Goal: Use online tool/utility: Utilize a website feature to perform a specific function

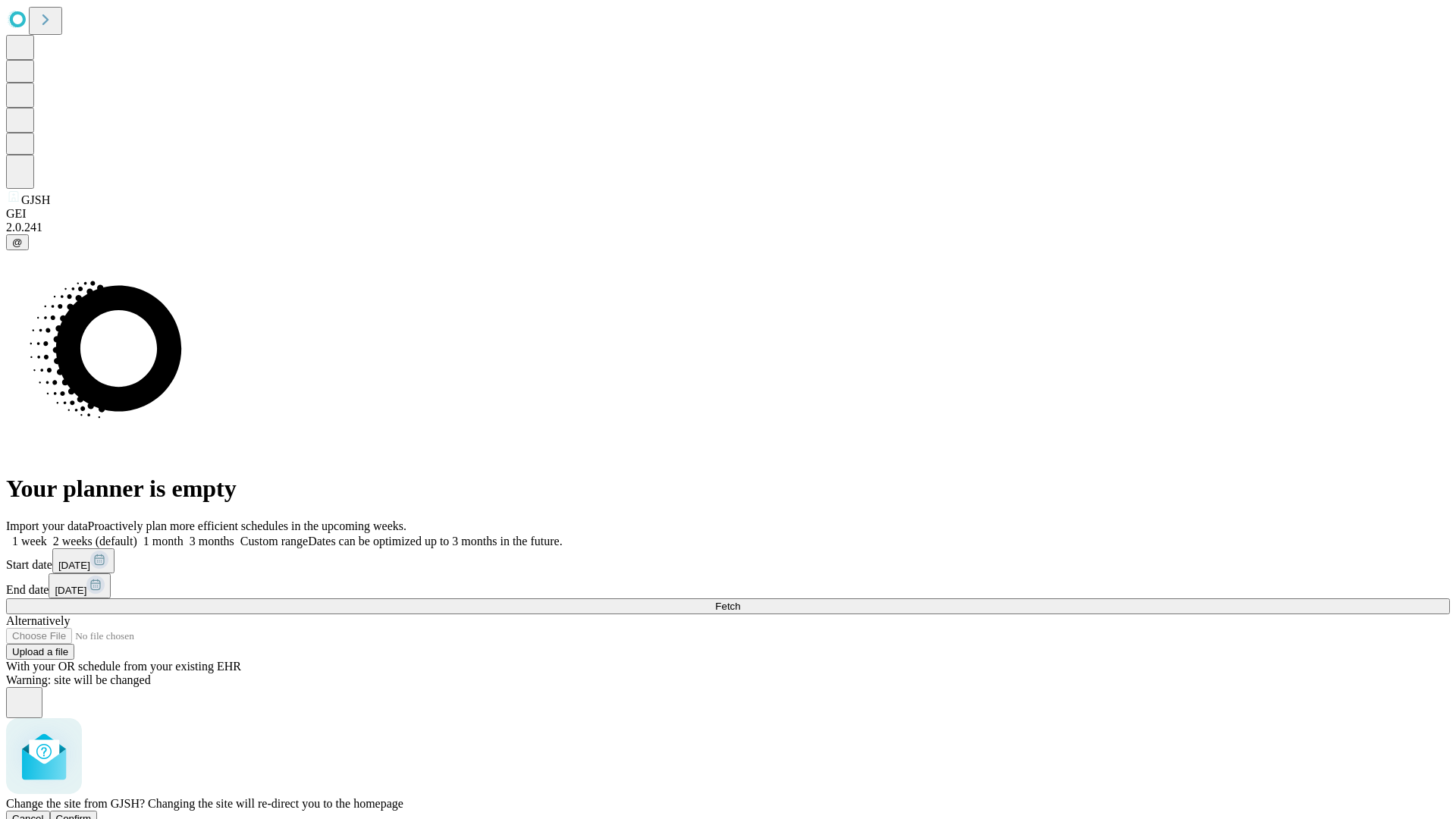
click at [91, 813] on span "Confirm" at bounding box center [74, 819] width 36 height 12
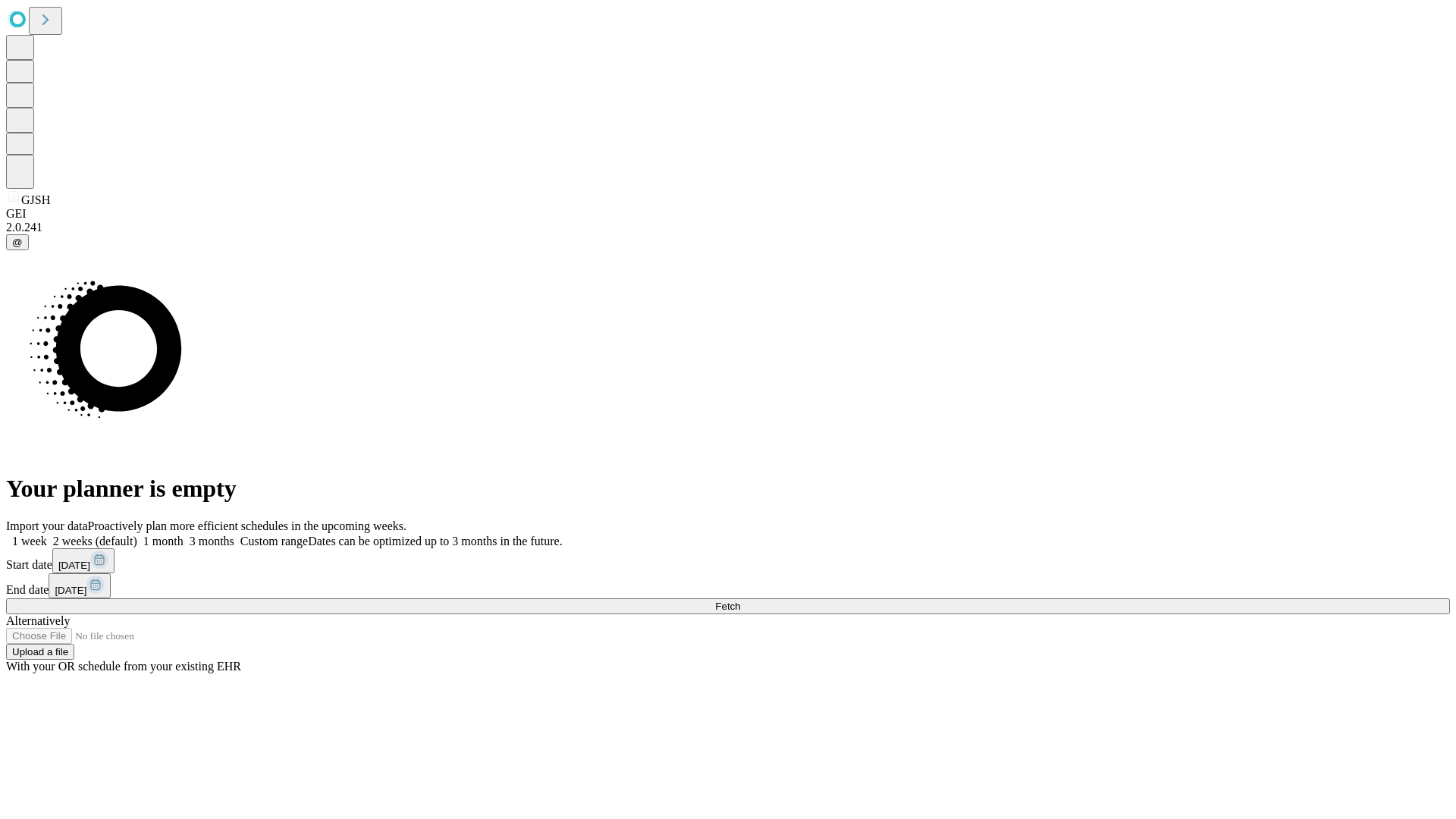
click at [47, 534] on label "1 week" at bounding box center [26, 540] width 41 height 13
click at [741, 600] on span "Fetch" at bounding box center [728, 606] width 25 height 12
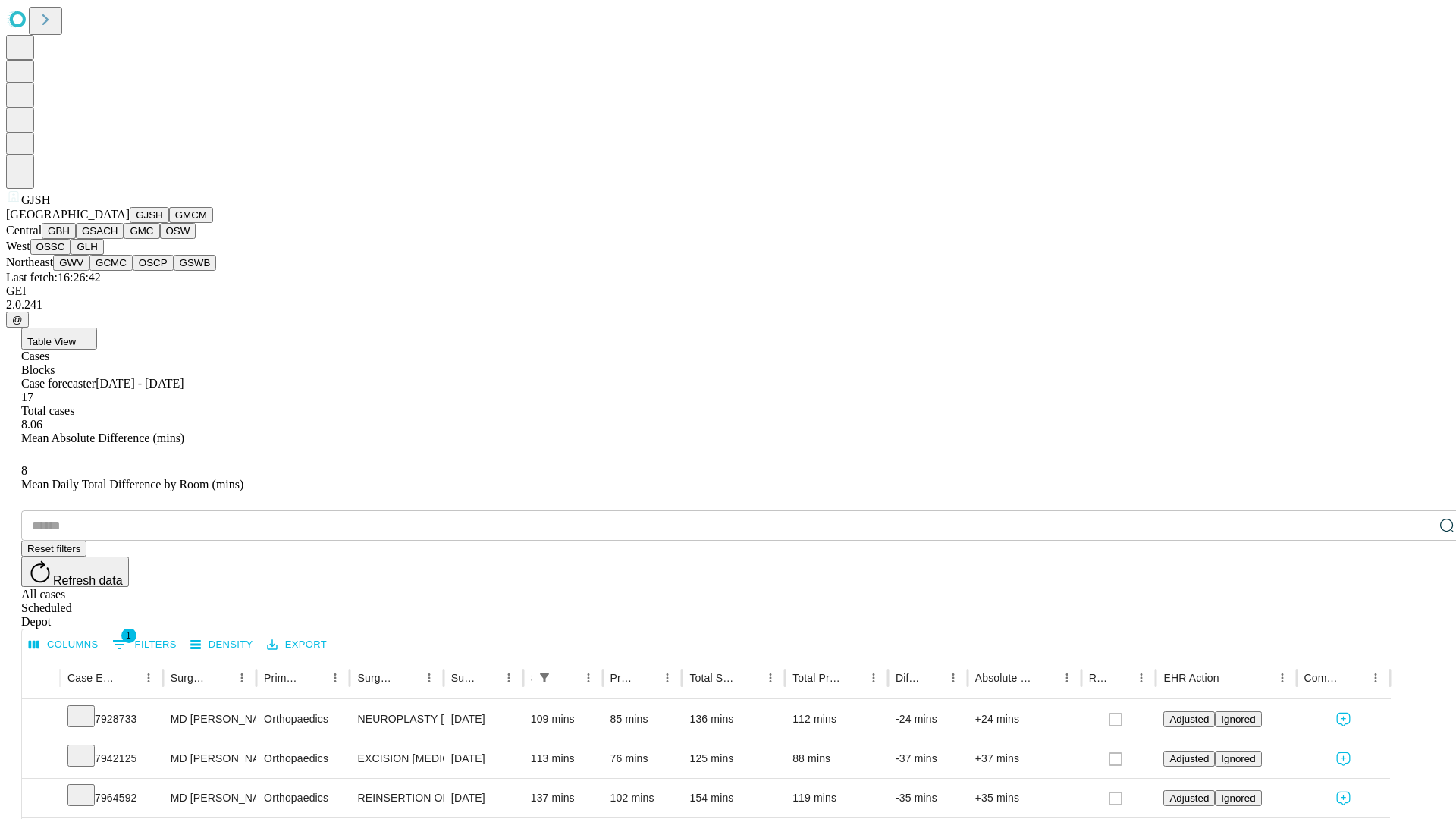
click at [169, 222] on button "GMCM" at bounding box center [191, 215] width 44 height 16
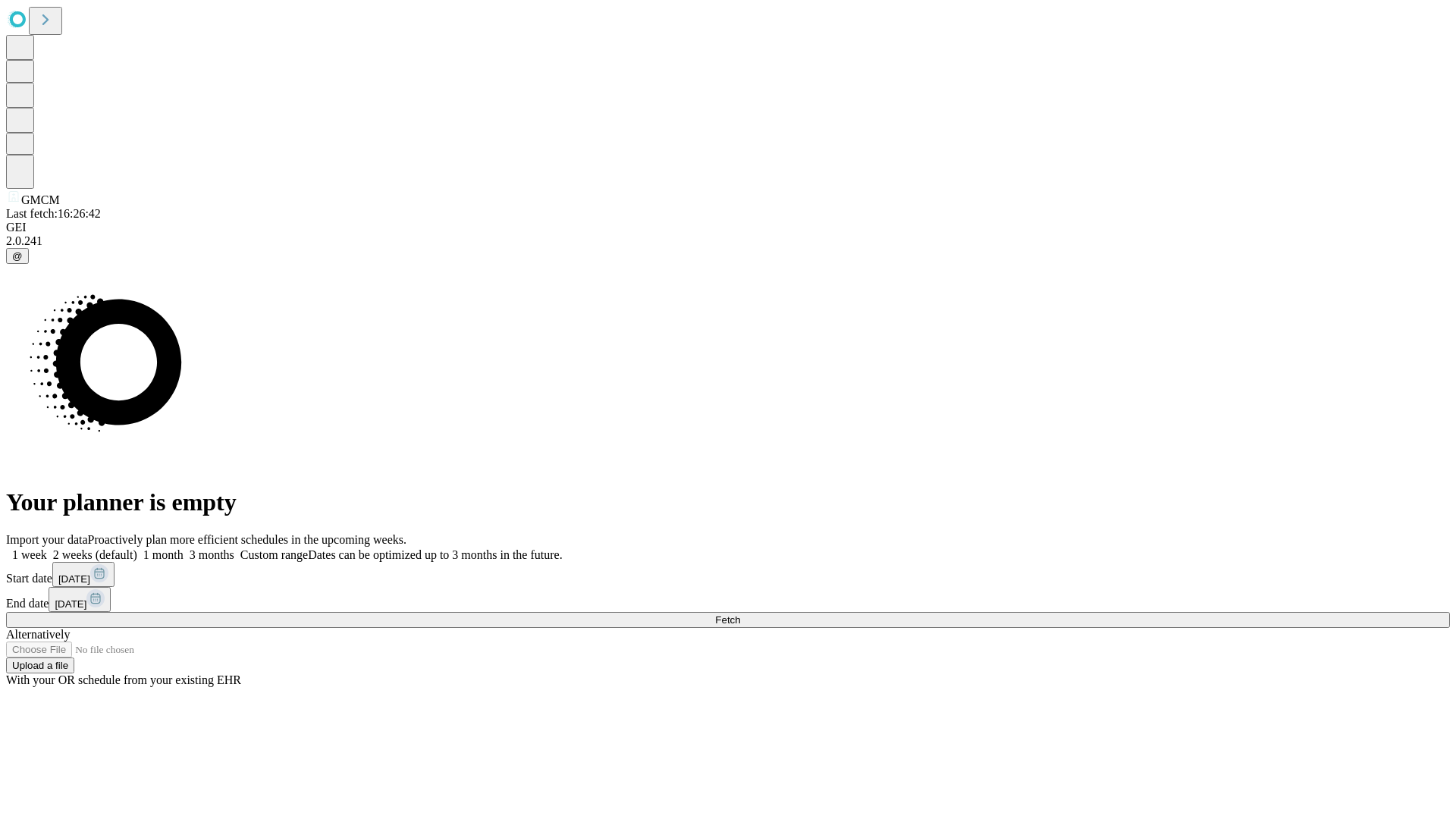
click at [47, 548] on label "1 week" at bounding box center [26, 554] width 41 height 13
click at [741, 614] on span "Fetch" at bounding box center [728, 620] width 25 height 12
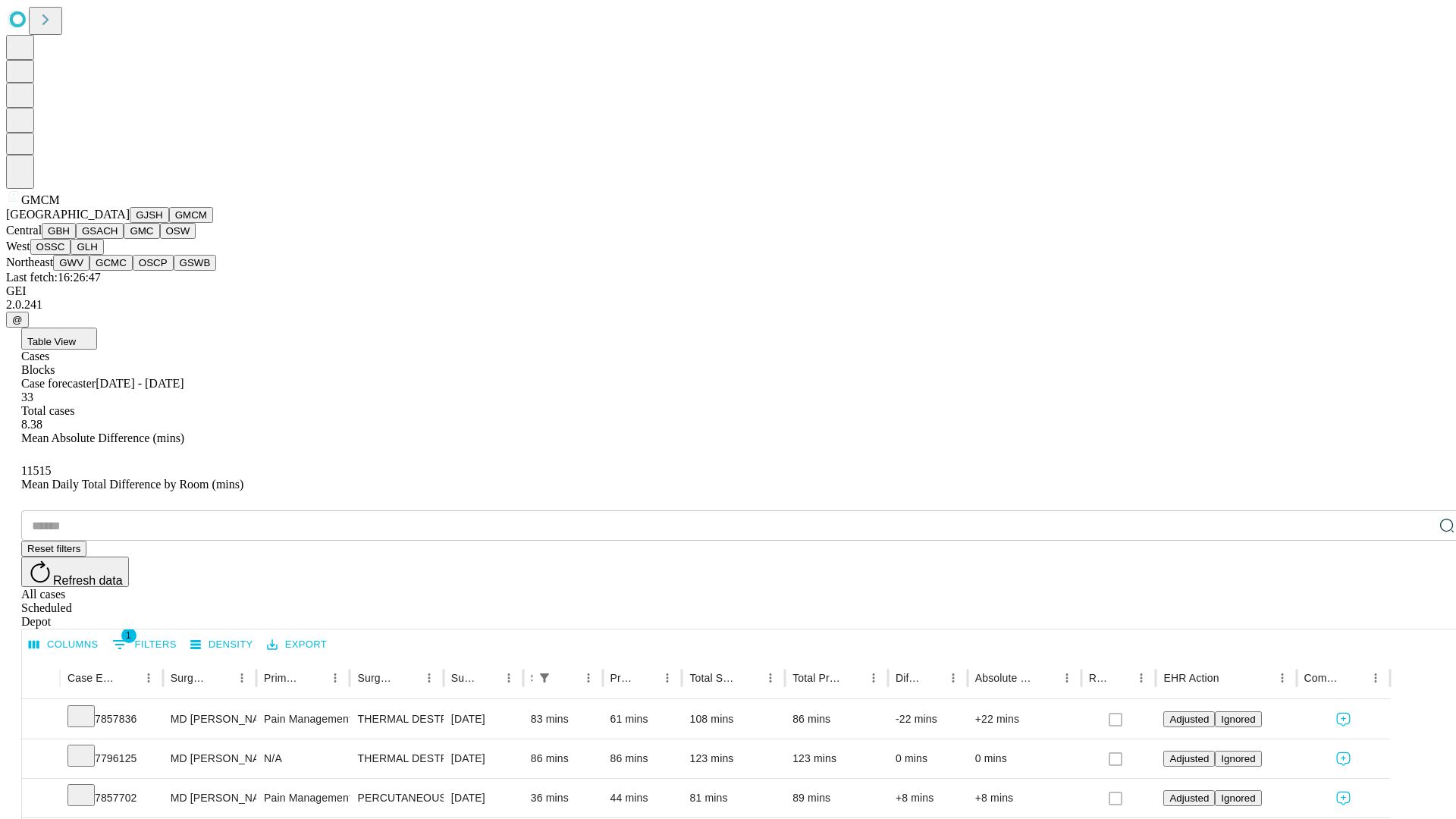
click at [76, 239] on button "GBH" at bounding box center [58, 230] width 34 height 16
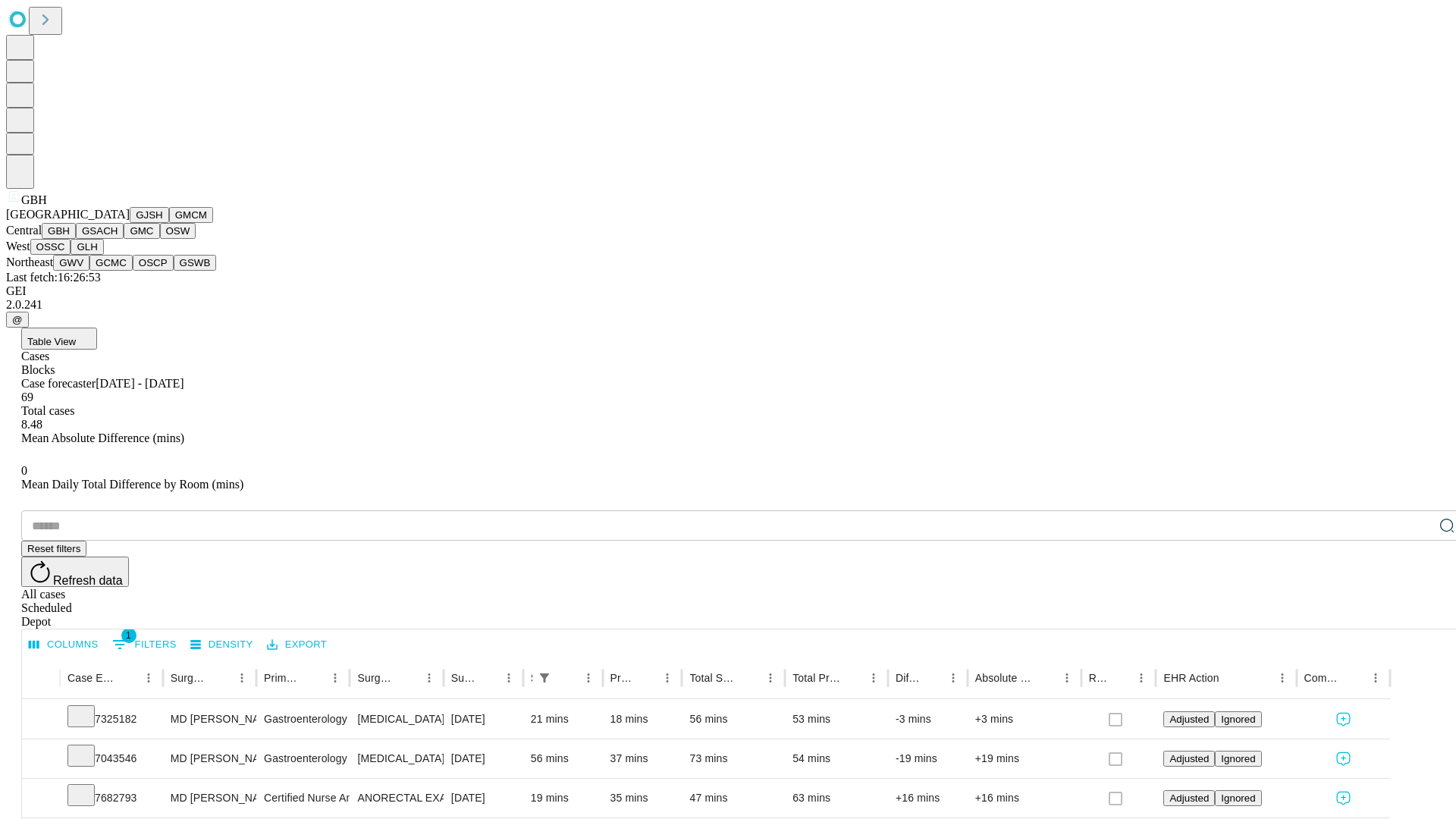
click at [118, 239] on button "GSACH" at bounding box center [99, 230] width 48 height 16
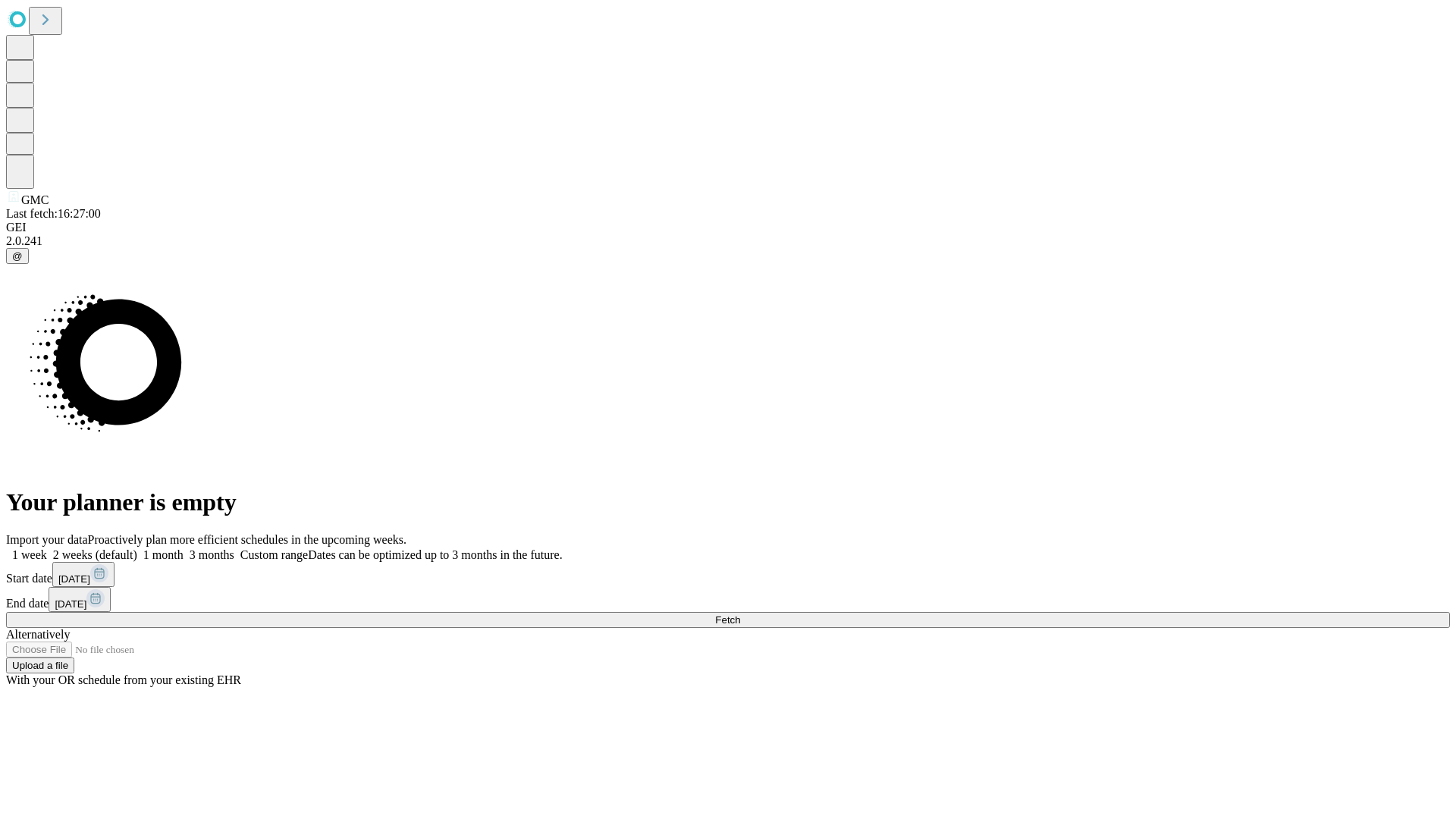
click at [47, 548] on label "1 week" at bounding box center [26, 554] width 41 height 13
click at [741, 614] on span "Fetch" at bounding box center [728, 620] width 25 height 12
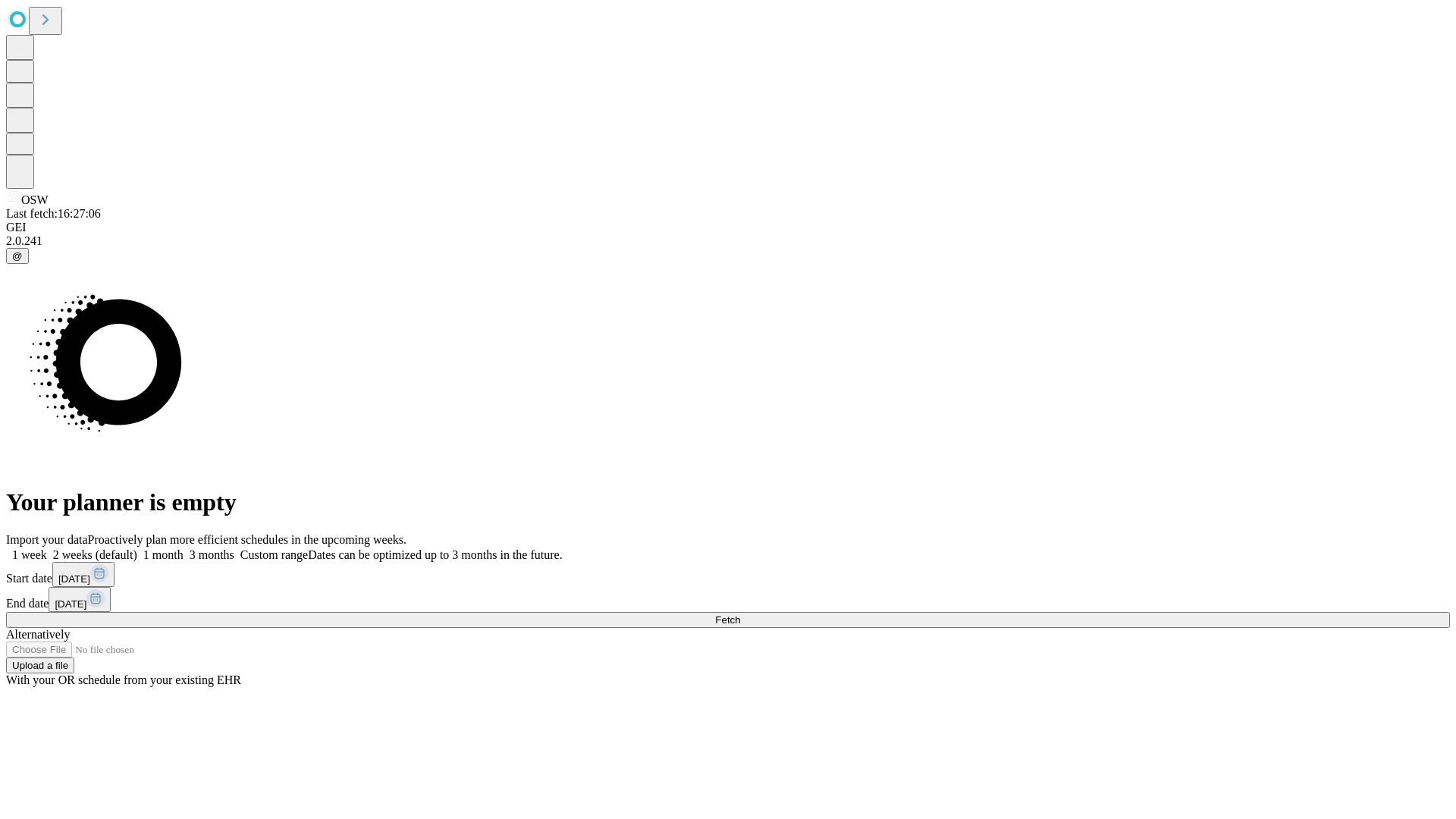
click at [47, 548] on label "1 week" at bounding box center [26, 554] width 41 height 13
click at [741, 614] on span "Fetch" at bounding box center [728, 620] width 25 height 12
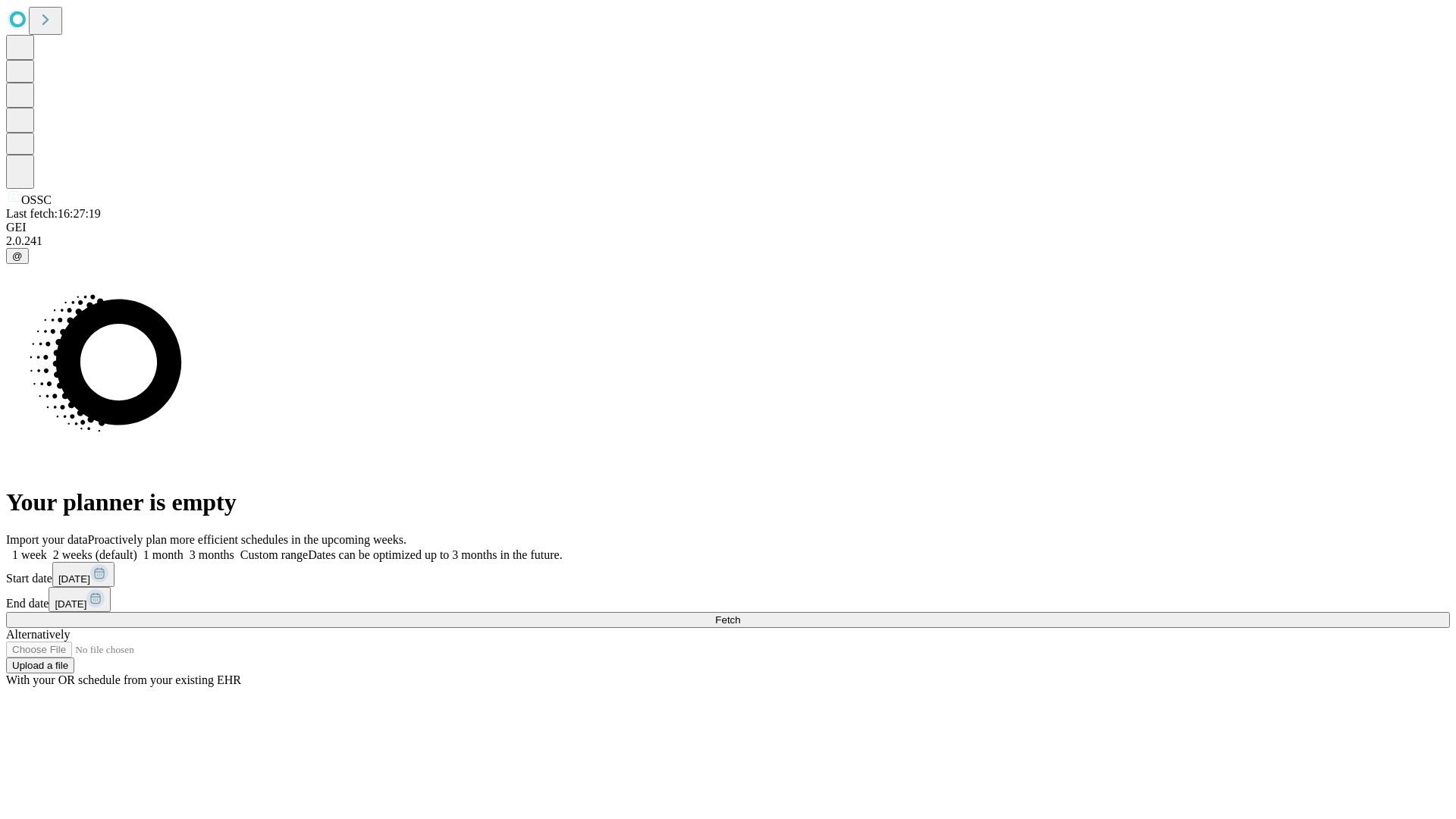
click at [47, 548] on label "1 week" at bounding box center [26, 554] width 41 height 13
click at [741, 614] on span "Fetch" at bounding box center [728, 620] width 25 height 12
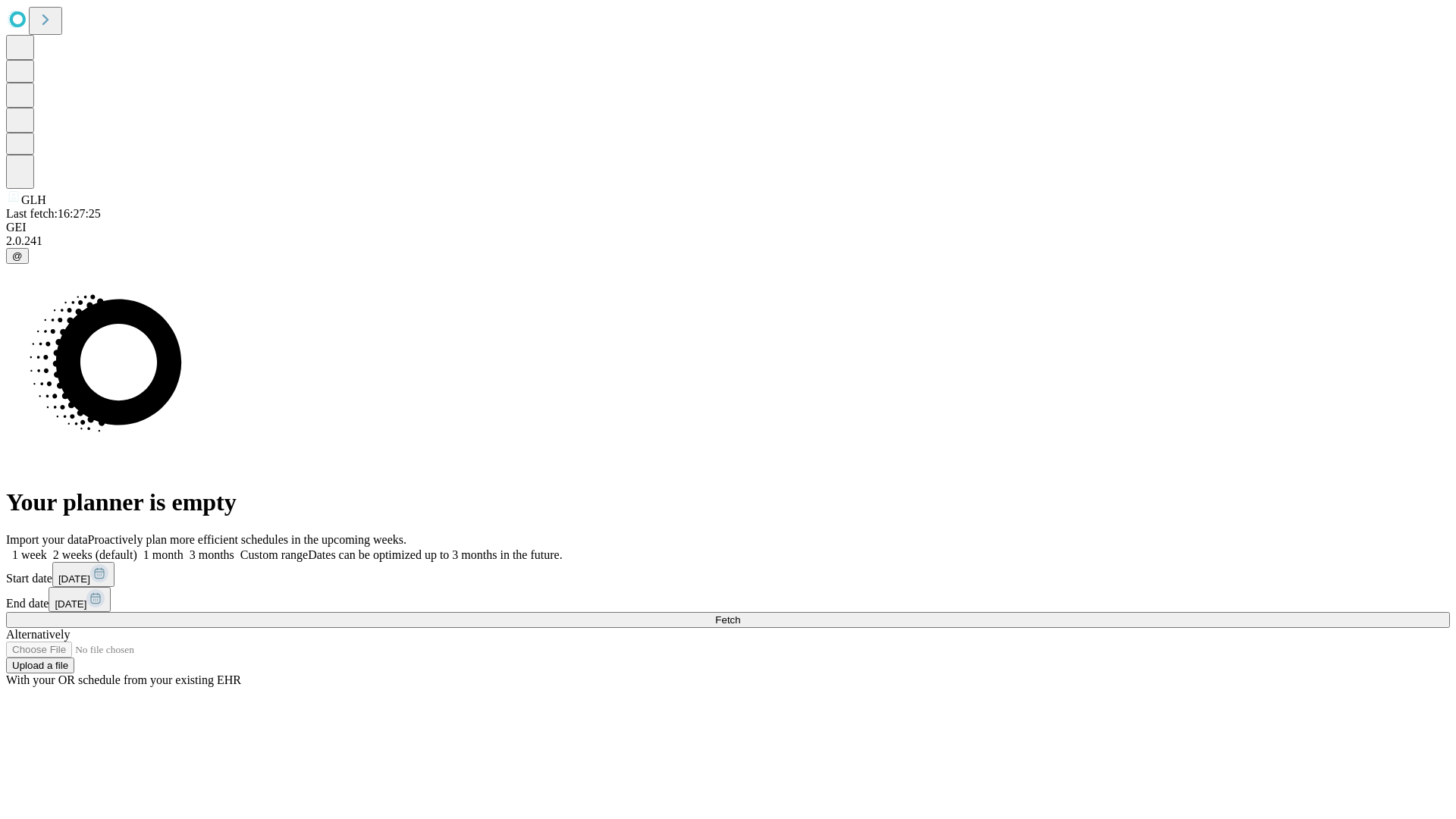
click at [47, 548] on label "1 week" at bounding box center [26, 554] width 41 height 13
click at [741, 614] on span "Fetch" at bounding box center [728, 620] width 25 height 12
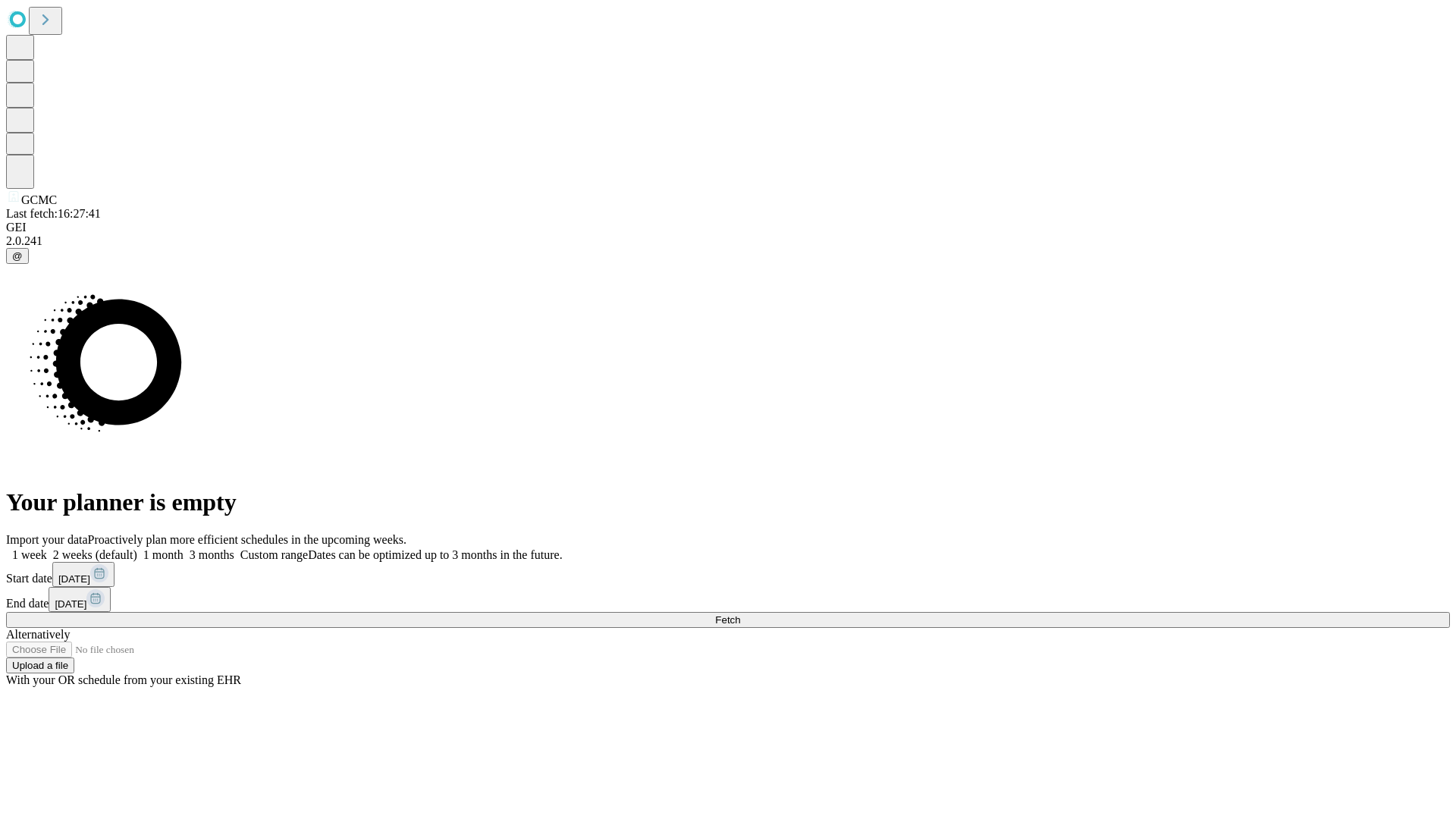
click at [741, 614] on span "Fetch" at bounding box center [728, 620] width 25 height 12
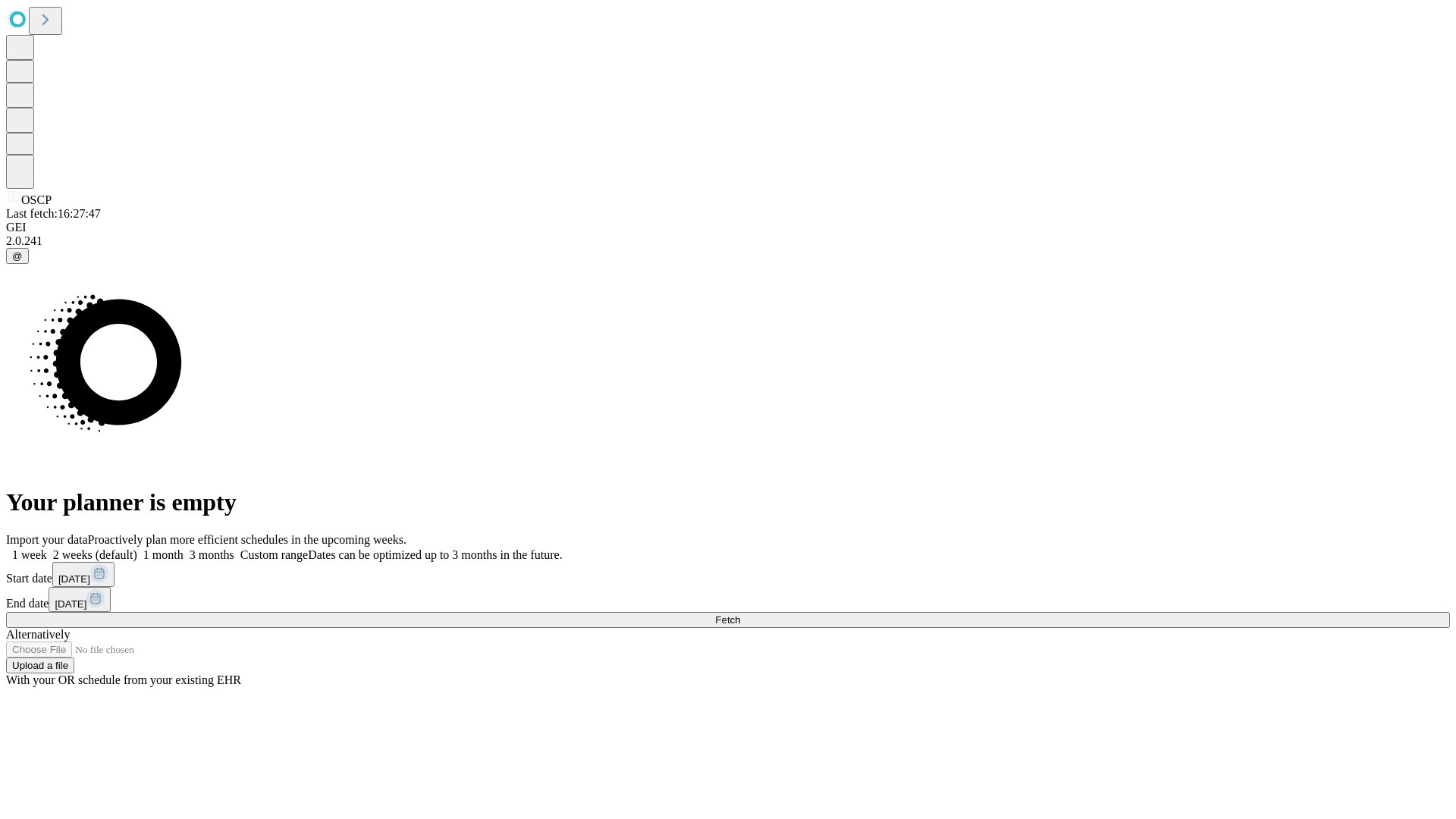
click at [47, 548] on label "1 week" at bounding box center [26, 554] width 41 height 13
click at [741, 614] on span "Fetch" at bounding box center [728, 620] width 25 height 12
